Goal: Task Accomplishment & Management: Complete application form

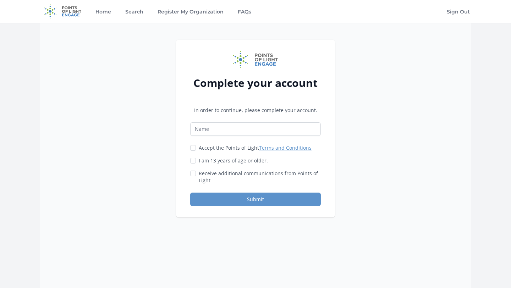
click at [511, 288] on main "Complete your account In order to continue, please complete your account. Accep…" at bounding box center [255, 187] width 511 height 328
click at [209, 130] on input "Name" at bounding box center [255, 128] width 131 height 13
type input "Eugenio"
click at [194, 149] on input "Accept the Points of Light Terms and Conditions" at bounding box center [193, 148] width 6 height 6
checkbox input "true"
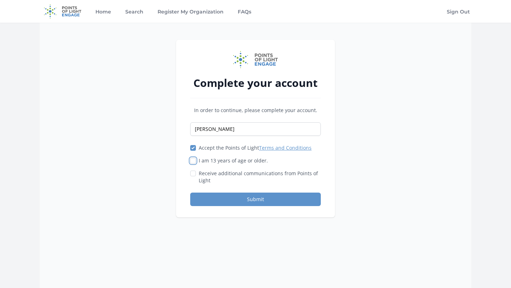
click at [194, 162] on input "I am 13 years of age or older." at bounding box center [193, 161] width 6 height 6
checkbox input "true"
click at [194, 176] on div at bounding box center [193, 173] width 6 height 7
drag, startPoint x: 200, startPoint y: 193, endPoint x: 237, endPoint y: 213, distance: 41.8
click at [238, 214] on div "Complete your account In order to continue, please complete your account. Eugen…" at bounding box center [255, 129] width 159 height 178
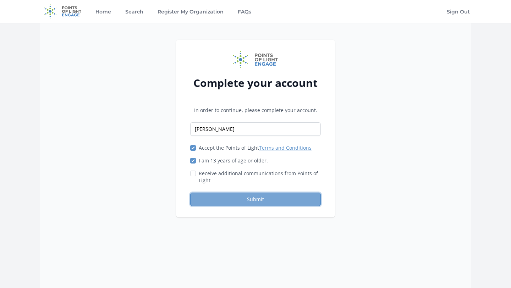
click at [233, 203] on button "Submit" at bounding box center [255, 199] width 131 height 13
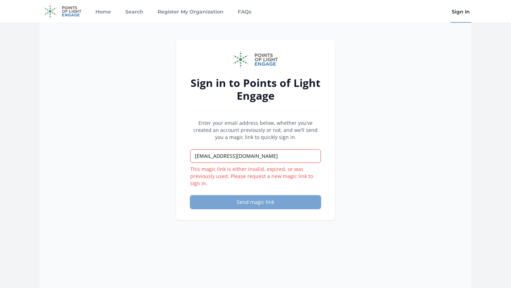
click at [240, 198] on button "Send magic link" at bounding box center [255, 202] width 131 height 13
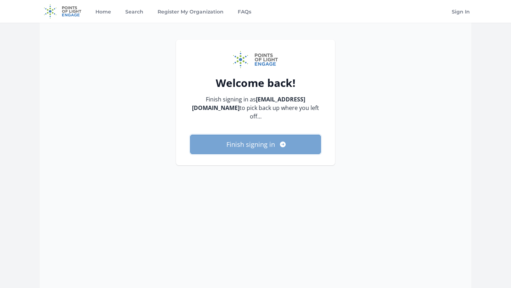
click at [232, 135] on button "Finish signing in" at bounding box center [255, 144] width 131 height 19
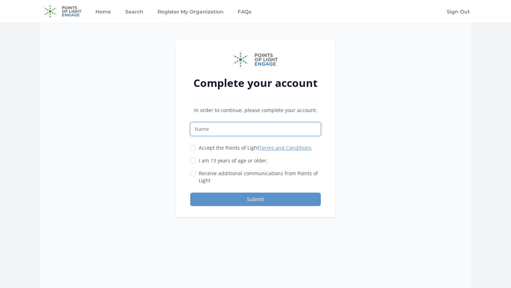
click at [225, 130] on input "Name" at bounding box center [255, 128] width 131 height 13
type input "Eugenio"
click at [195, 148] on input "Accept the Points of Light Terms and Conditions" at bounding box center [193, 148] width 6 height 6
checkbox input "true"
click at [197, 161] on div "I am 13 years of age or older." at bounding box center [255, 160] width 131 height 7
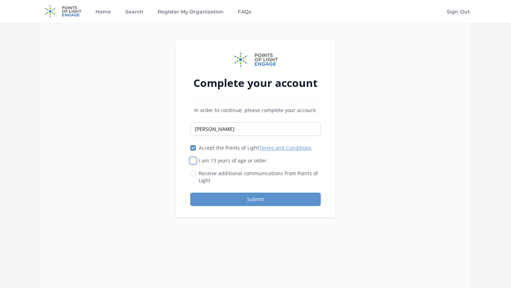
click at [192, 161] on input "I am 13 years of age or older." at bounding box center [193, 161] width 6 height 6
checkbox input "true"
click at [209, 200] on button "Submit" at bounding box center [255, 199] width 131 height 13
